Goal: Navigation & Orientation: Find specific page/section

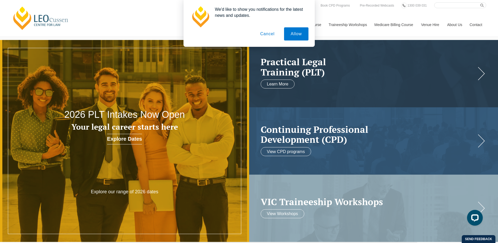
click at [266, 34] on button "Cancel" at bounding box center [268, 33] width 28 height 13
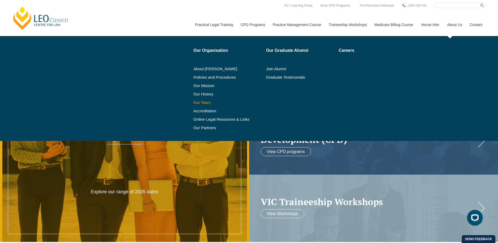
click at [204, 104] on link "Our Team" at bounding box center [228, 102] width 69 height 4
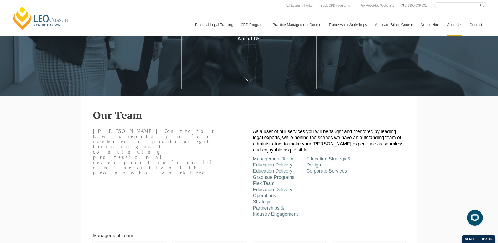
scroll to position [158, 0]
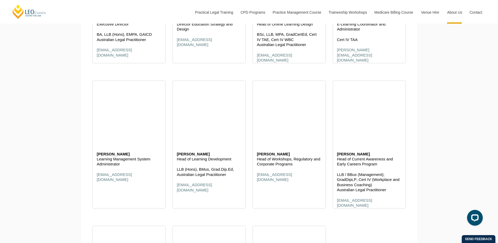
scroll to position [2575, 0]
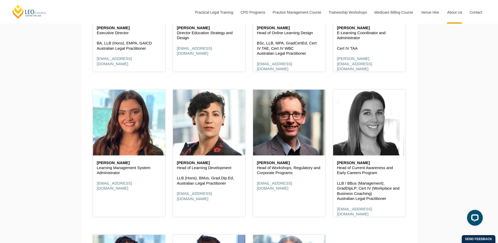
click at [377, 127] on header at bounding box center [369, 123] width 72 height 66
click at [355, 151] on header at bounding box center [369, 123] width 72 height 66
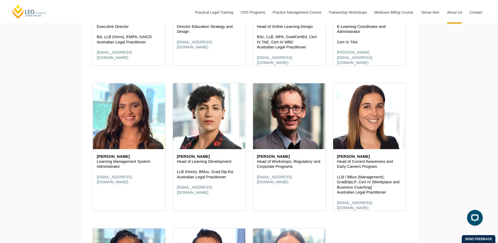
scroll to position [2522, 0]
